Goal: Information Seeking & Learning: Learn about a topic

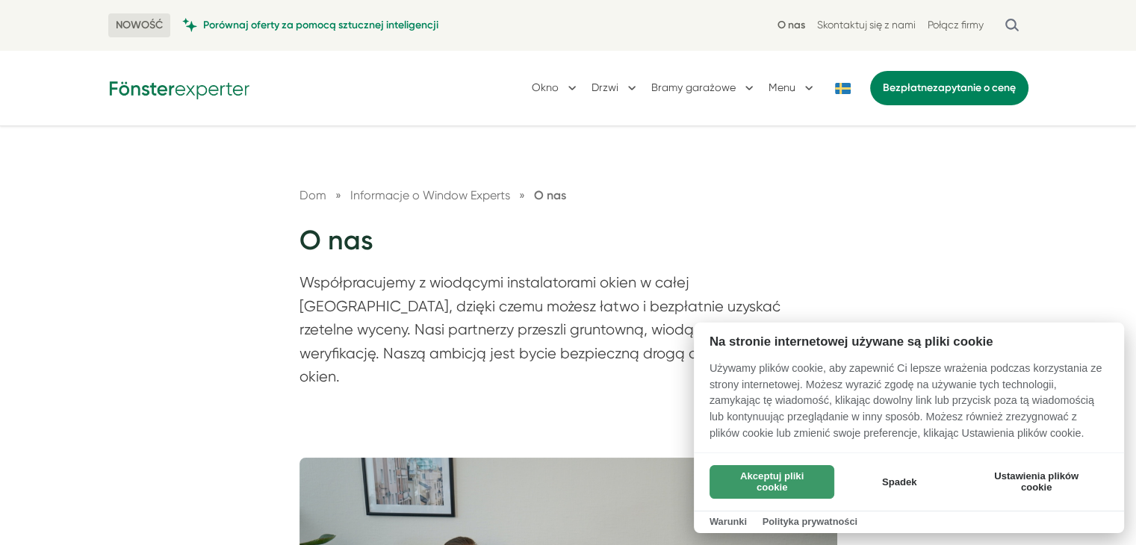
click at [795, 473] on button "Akceptuj pliki cookie" at bounding box center [771, 482] width 125 height 34
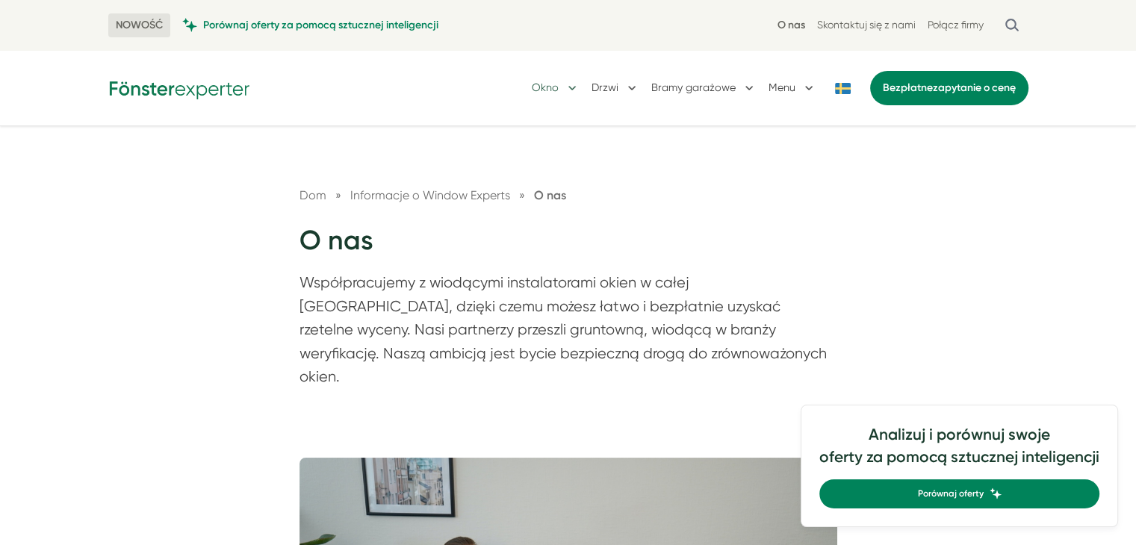
click at [559, 87] on button "Okno" at bounding box center [556, 88] width 48 height 39
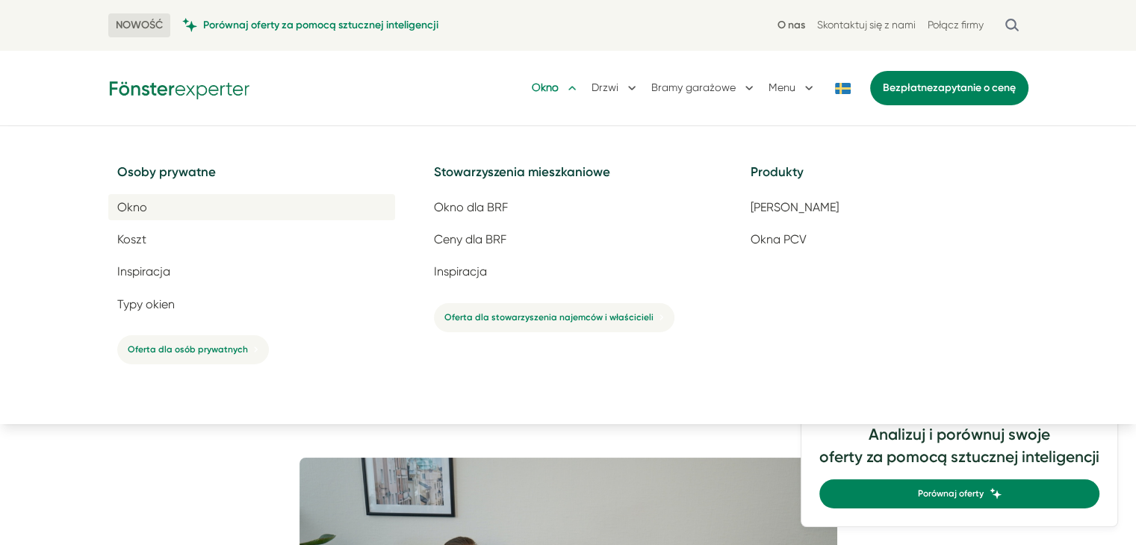
click at [128, 208] on font "Okno" at bounding box center [132, 207] width 30 height 14
click at [603, 87] on button "Drzwi" at bounding box center [615, 88] width 48 height 39
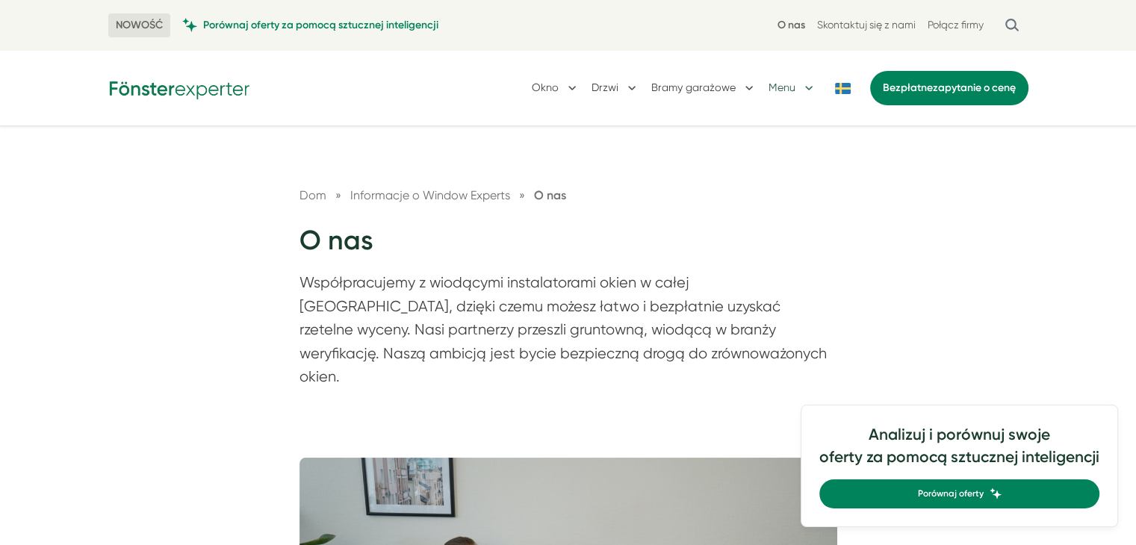
click at [795, 86] on button "Menu" at bounding box center [792, 88] width 48 height 39
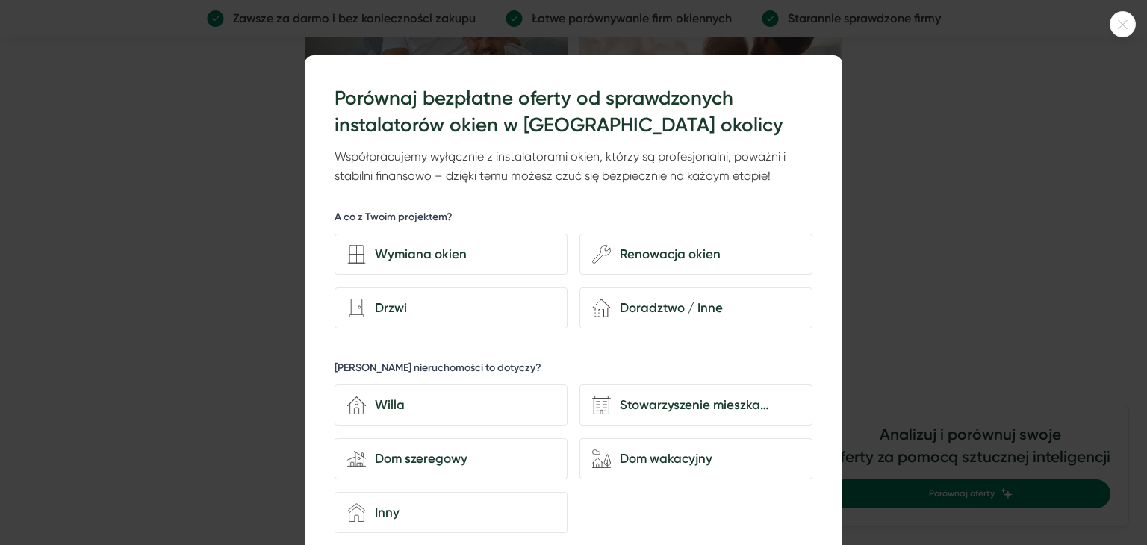
click at [1120, 18] on div at bounding box center [1123, 24] width 26 height 26
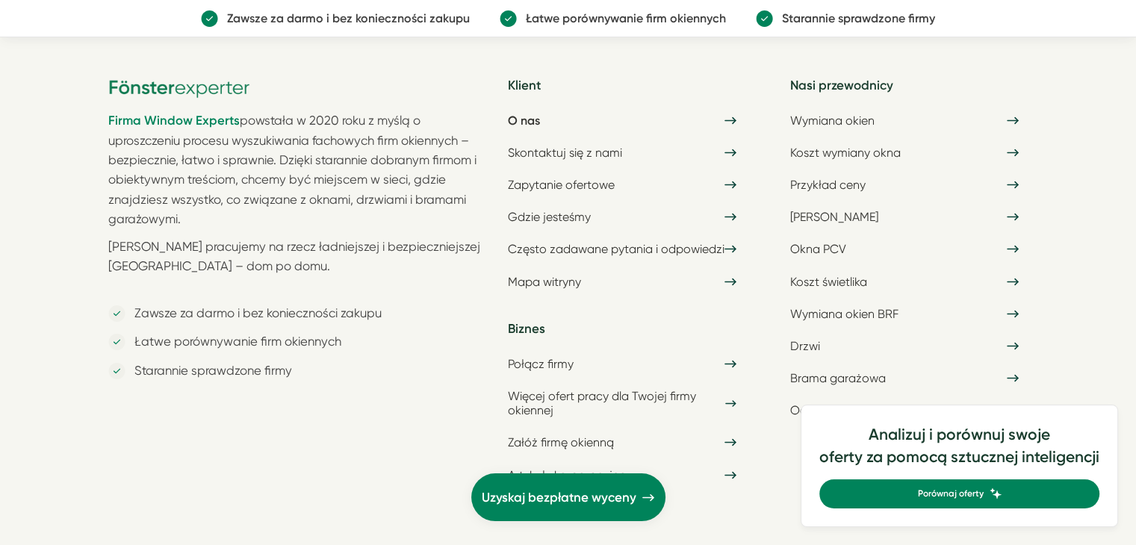
scroll to position [5302, 0]
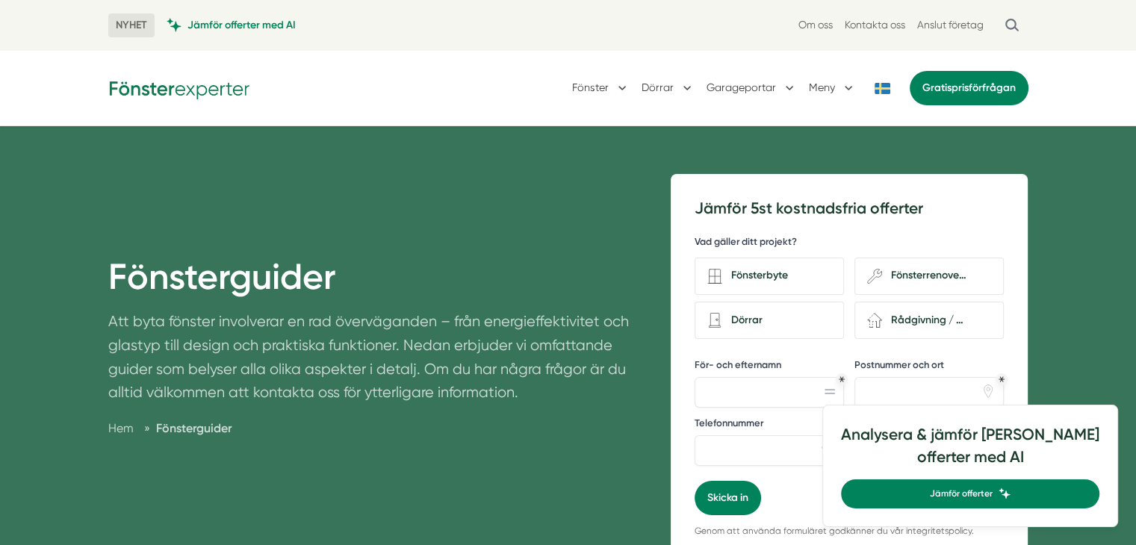
click at [586, 486] on div "Fönsterguider Att byta fönster involverar en rad överväganden – från energieffe…" at bounding box center [380, 365] width 545 height 382
